Goal: Information Seeking & Learning: Find contact information

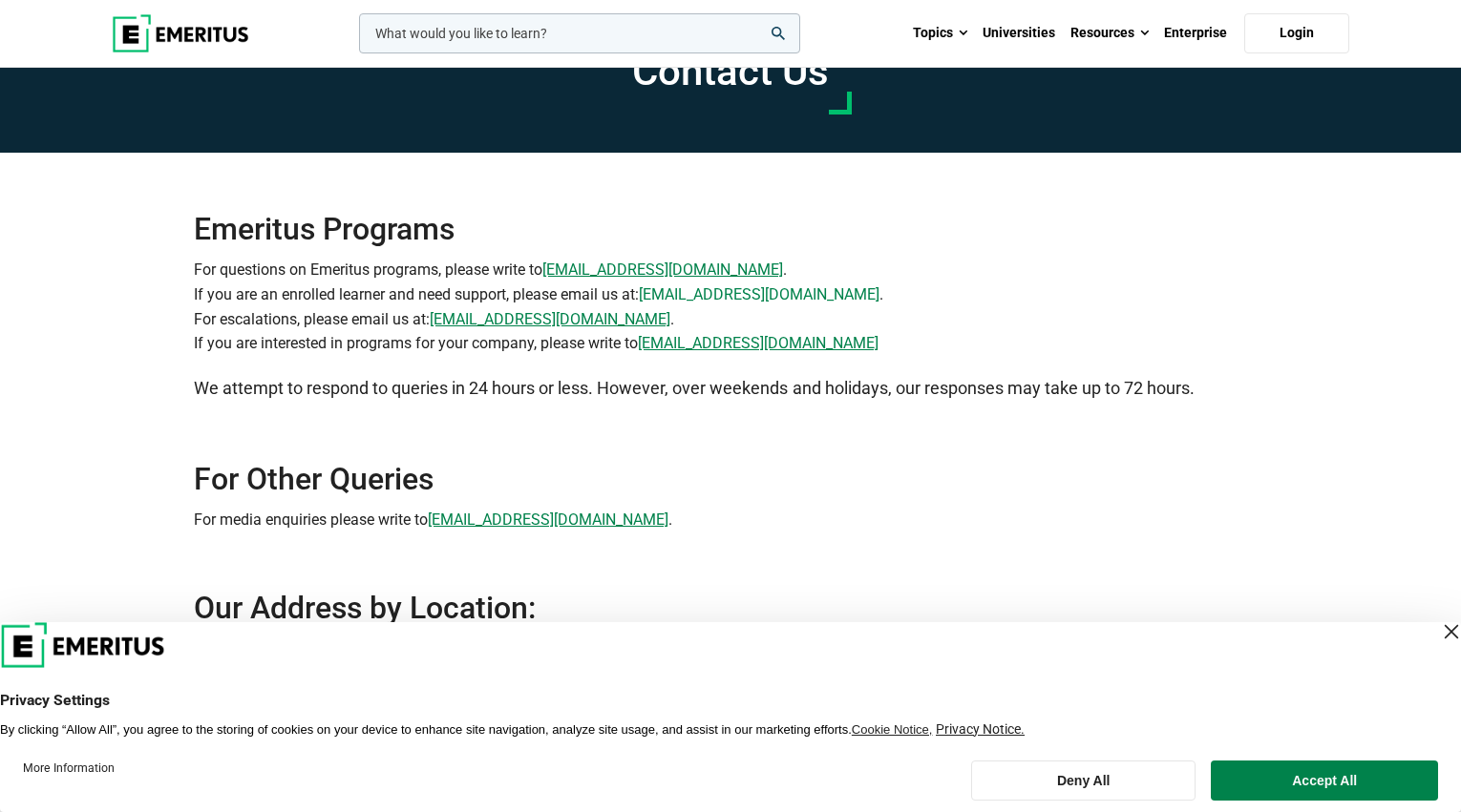
drag, startPoint x: 862, startPoint y: 362, endPoint x: 649, endPoint y: 363, distance: 213.0
click at [649, 355] on p "For questions on Emeritus programs, please write to [EMAIL_ADDRESS][DOMAIN_NAME…" at bounding box center [730, 306] width 1073 height 98
copy p "[EMAIL_ADDRESS][DOMAIN_NAME] ."
click at [174, 33] on img at bounding box center [181, 33] width 138 height 38
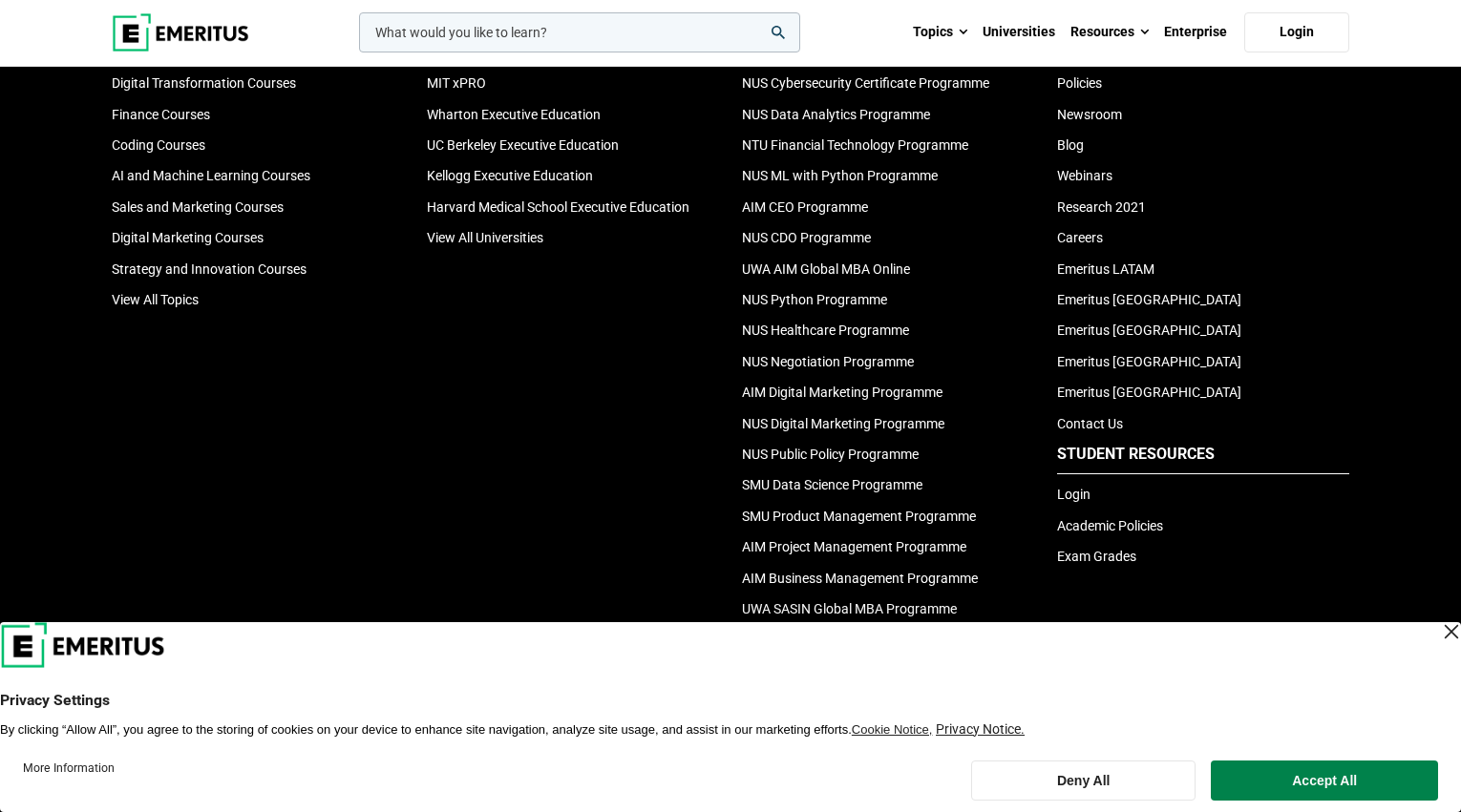
scroll to position [6487, 0]
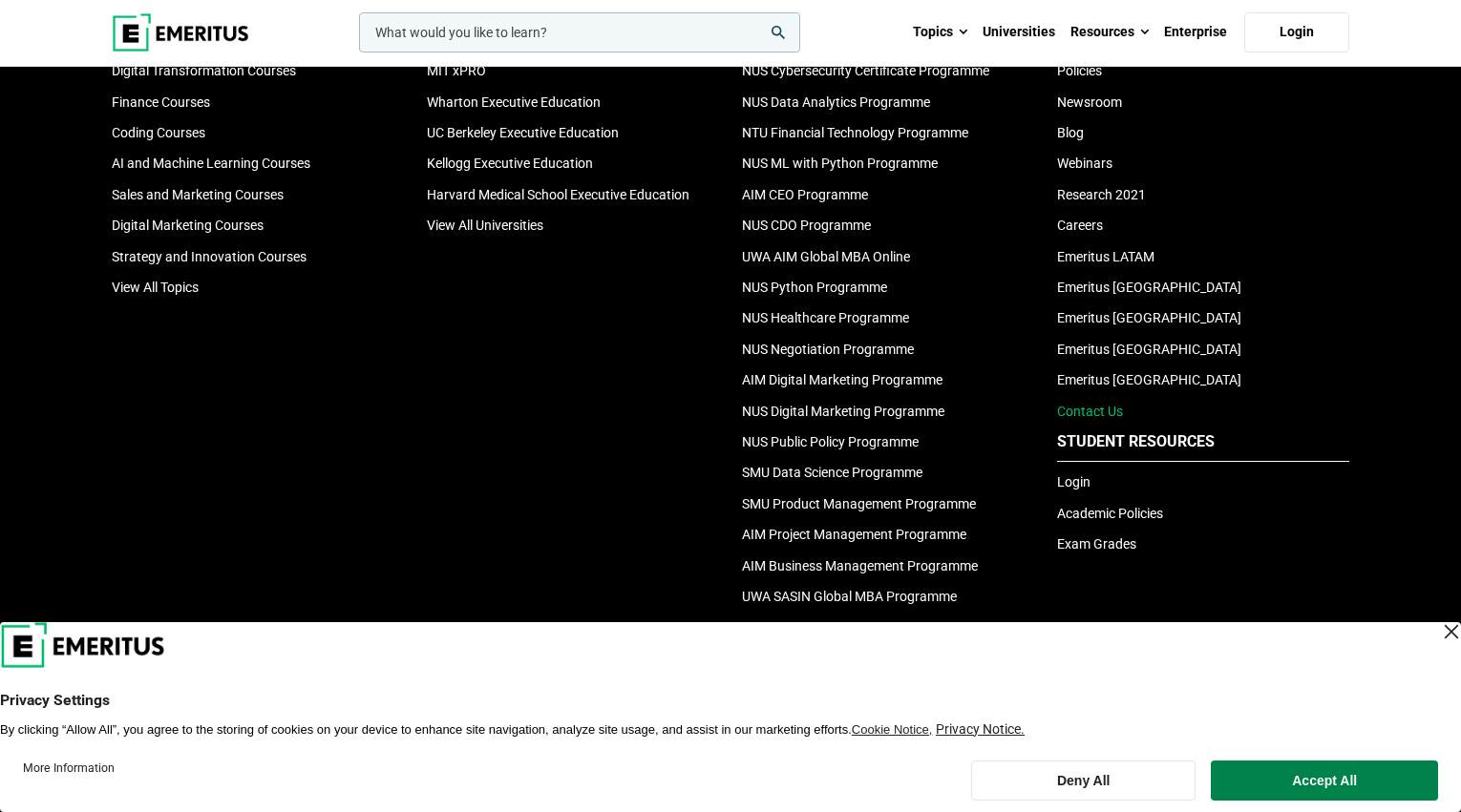
click at [1084, 419] on link "Contact Us" at bounding box center [1090, 411] width 66 height 15
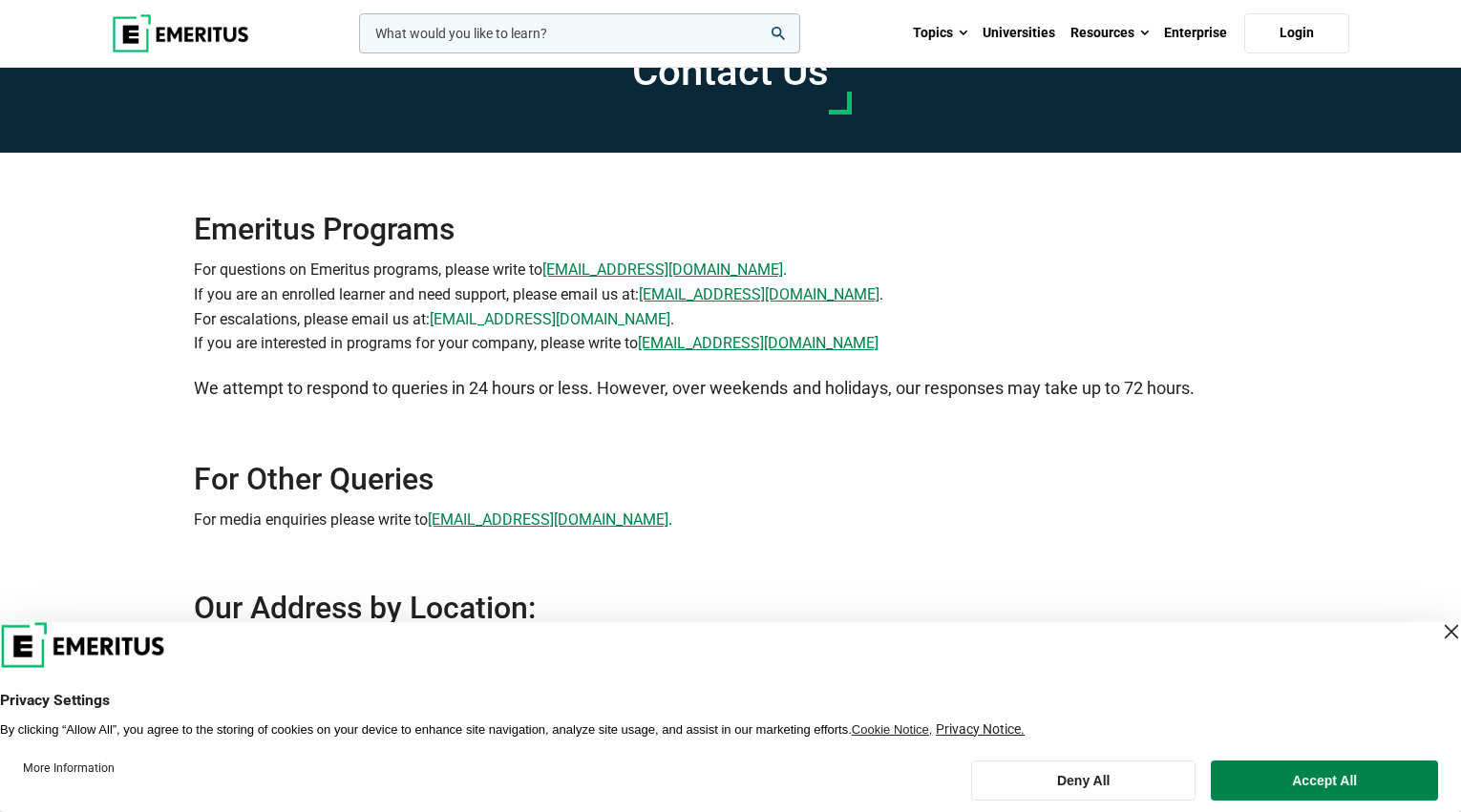
drag, startPoint x: 633, startPoint y: 384, endPoint x: 438, endPoint y: 380, distance: 195.0
click at [438, 355] on p "For questions on Emeritus programs, please write to info@emeritus.org . If you …" at bounding box center [730, 306] width 1073 height 98
copy p "[EMAIL_ADDRESS][DOMAIN_NAME]"
